Goal: Task Accomplishment & Management: Use online tool/utility

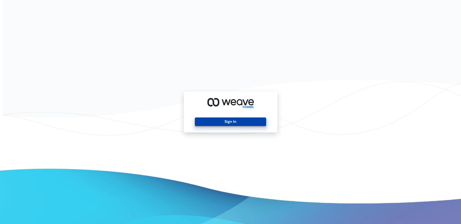
click at [230, 118] on button "Sign In" at bounding box center [230, 122] width 71 height 9
click at [230, 121] on button "Sign In" at bounding box center [230, 122] width 71 height 9
